Goal: Information Seeking & Learning: Find specific fact

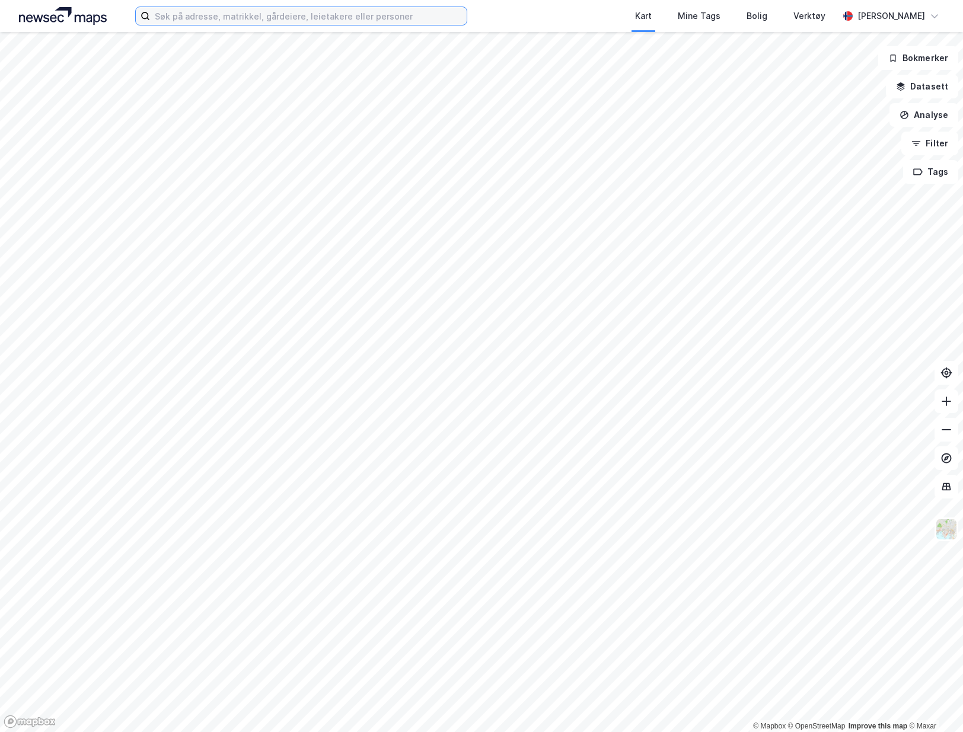
click at [461, 15] on input at bounding box center [308, 16] width 317 height 18
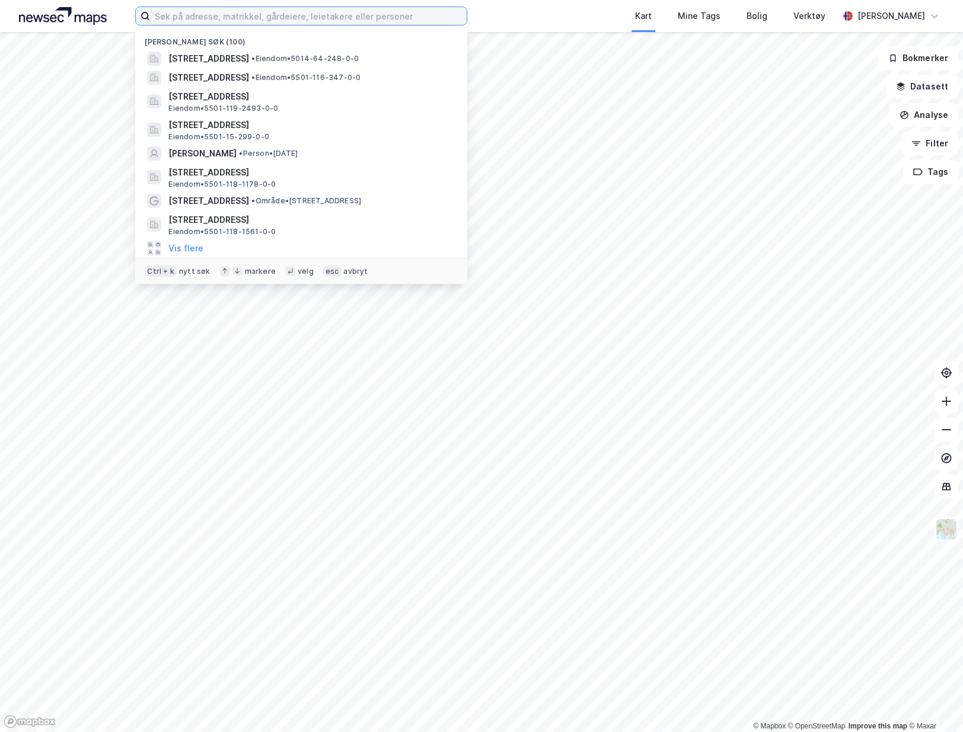
click at [425, 17] on input at bounding box center [308, 16] width 317 height 18
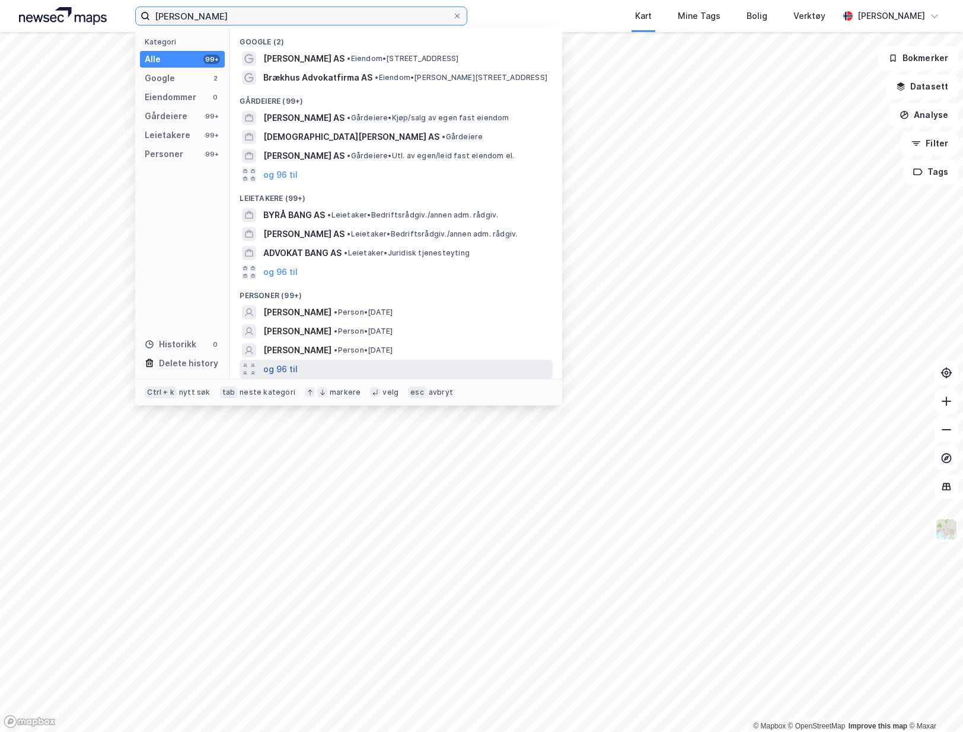
type input "[PERSON_NAME]"
click at [282, 369] on button "og 96 til" at bounding box center [280, 369] width 34 height 14
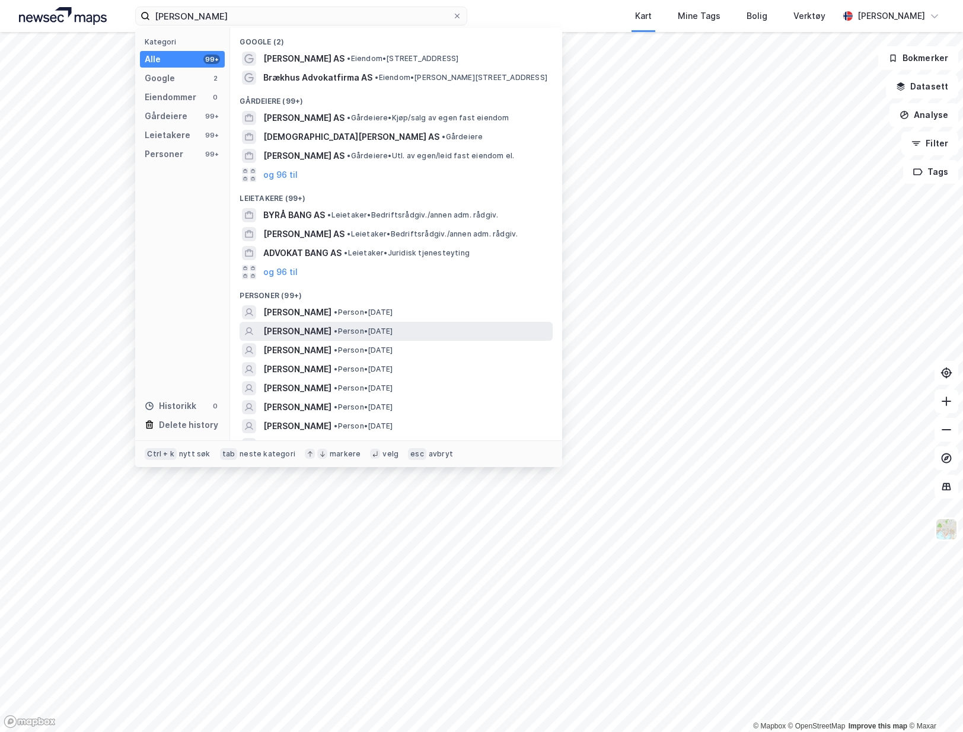
scroll to position [119, 0]
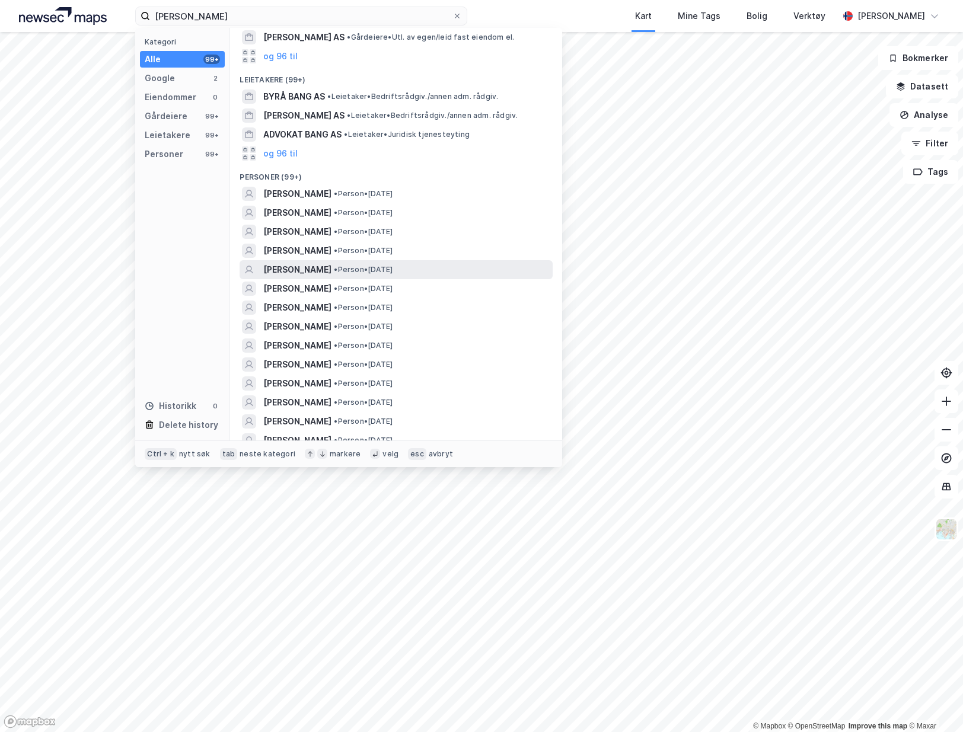
click at [328, 277] on span "[PERSON_NAME]" at bounding box center [297, 270] width 68 height 14
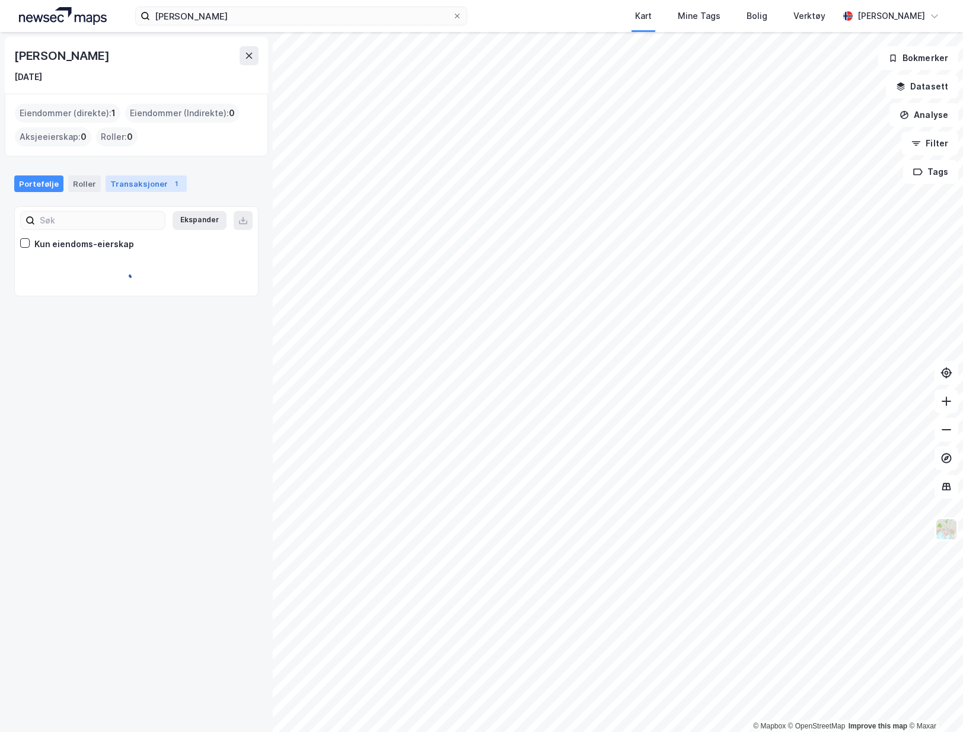
click at [145, 183] on div "Transaksjoner 1" at bounding box center [146, 184] width 81 height 17
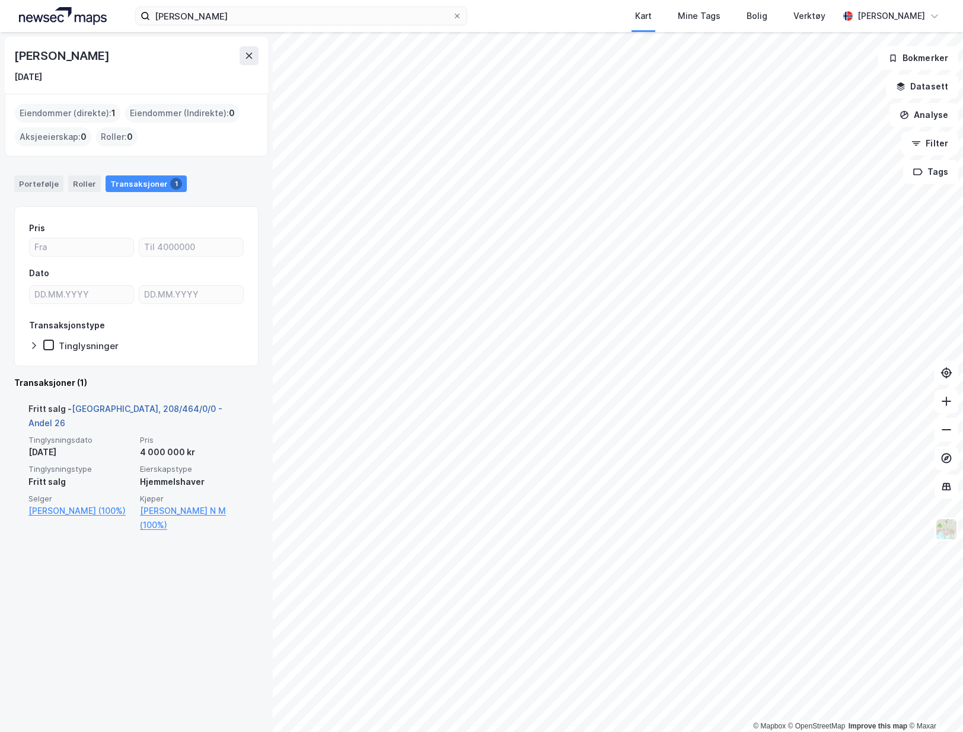
click at [164, 409] on link "[GEOGRAPHIC_DATA], 208/464/0/0 - Andel 26" at bounding box center [125, 416] width 194 height 24
click at [149, 409] on link "[GEOGRAPHIC_DATA], 208/464/0/0 - Andel 26" at bounding box center [125, 416] width 194 height 24
